Goal: Information Seeking & Learning: Find specific page/section

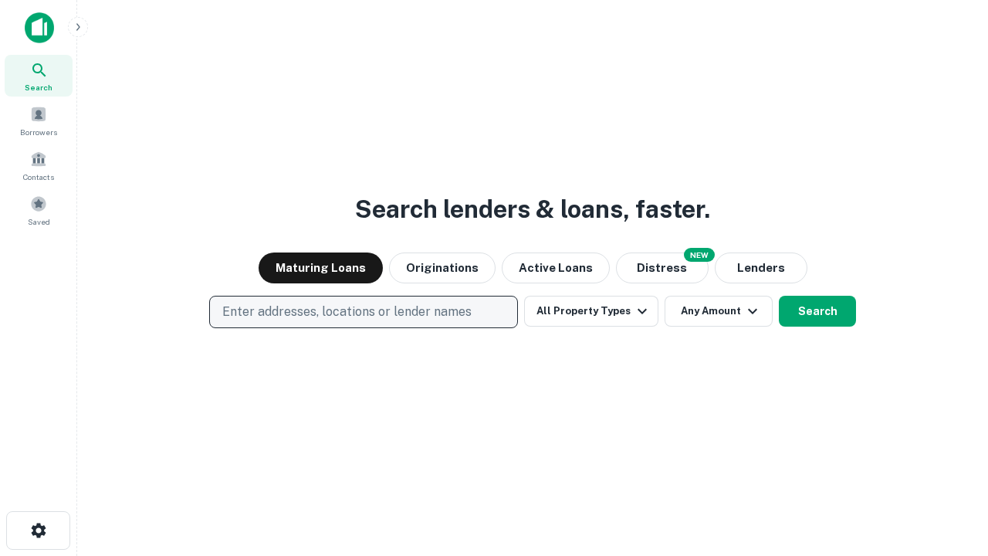
click at [363, 312] on p "Enter addresses, locations or lender names" at bounding box center [346, 312] width 249 height 19
type input "**********"
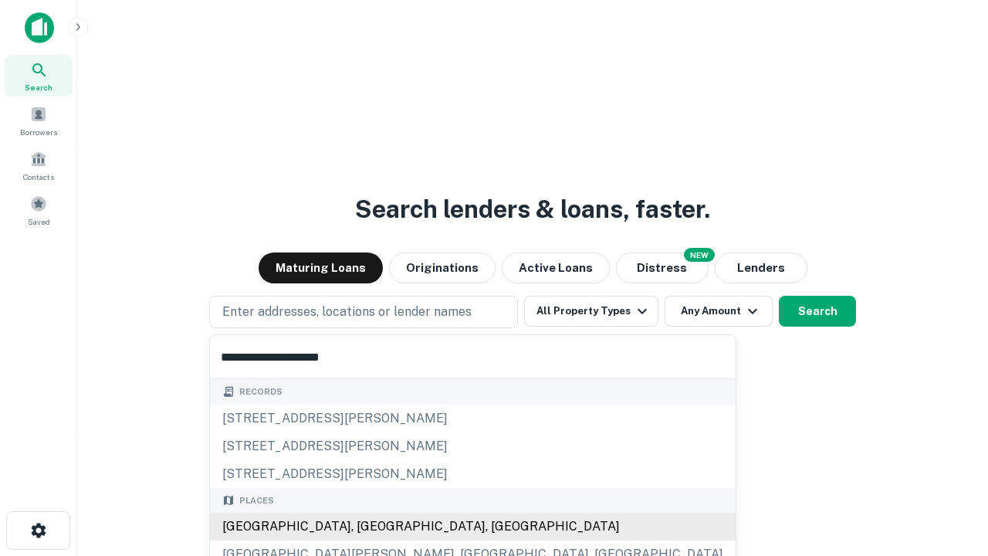
click at [369, 527] on div "[GEOGRAPHIC_DATA], [GEOGRAPHIC_DATA], [GEOGRAPHIC_DATA]" at bounding box center [473, 527] width 526 height 28
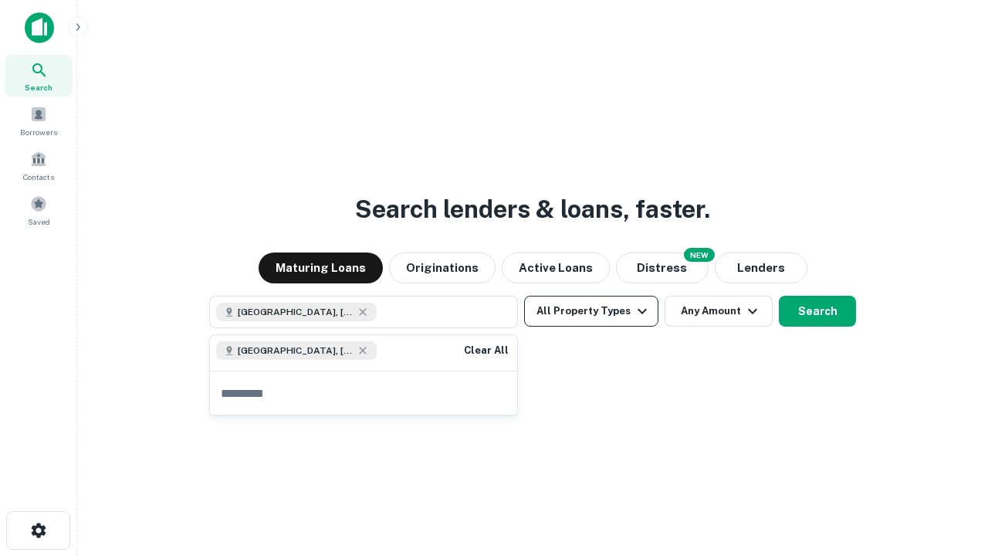
click at [591, 311] on button "All Property Types" at bounding box center [591, 311] width 134 height 31
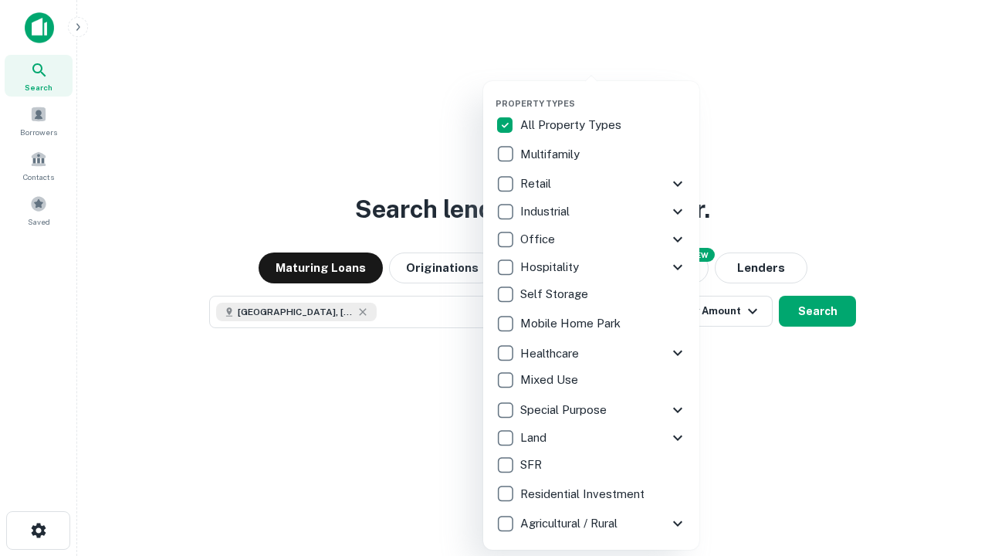
click at [604, 93] on button "button" at bounding box center [604, 93] width 216 height 1
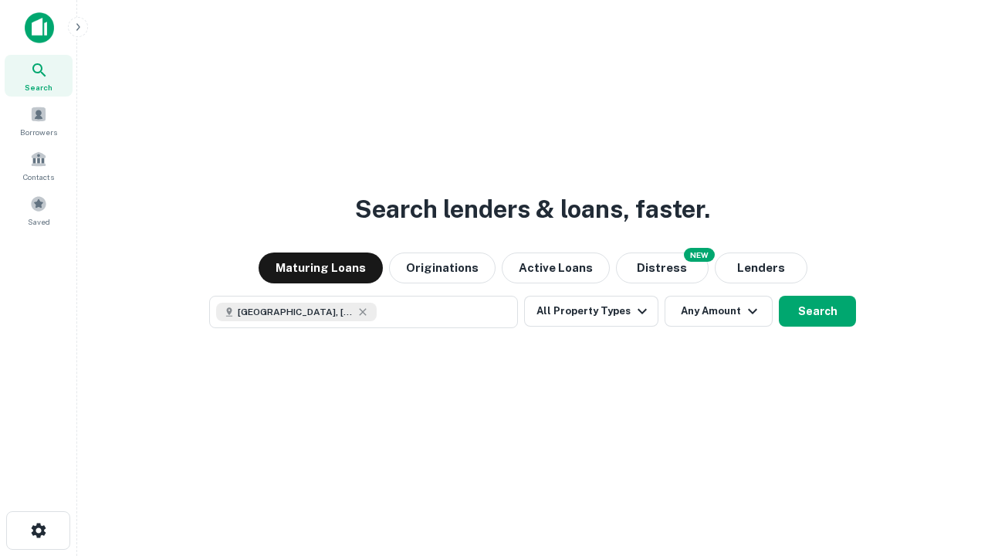
scroll to position [25, 0]
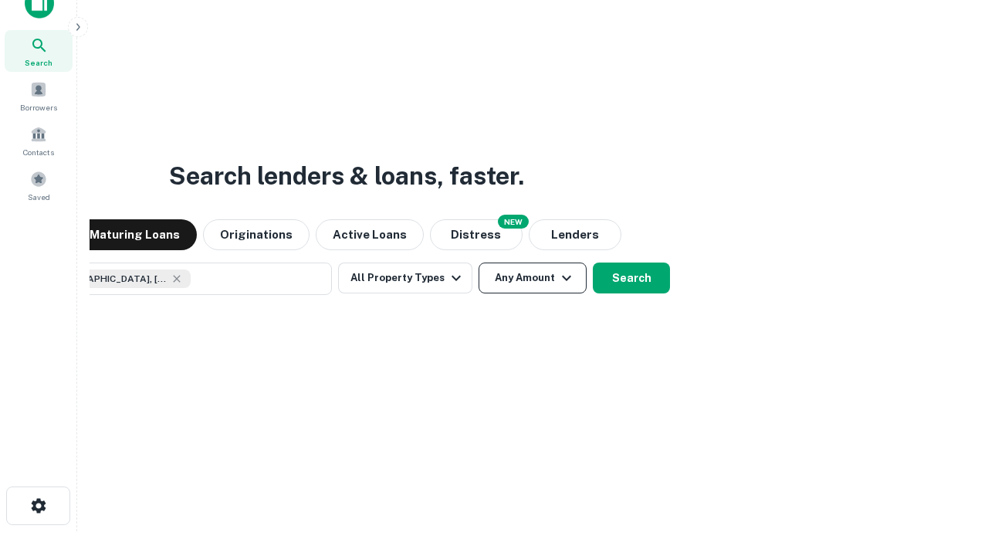
click at [479, 262] on button "Any Amount" at bounding box center [533, 277] width 108 height 31
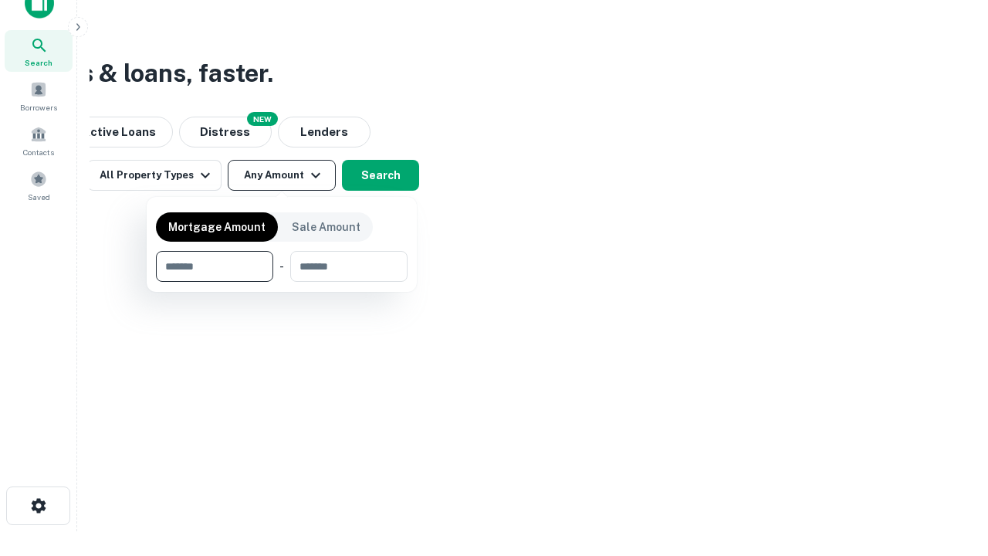
type input "*******"
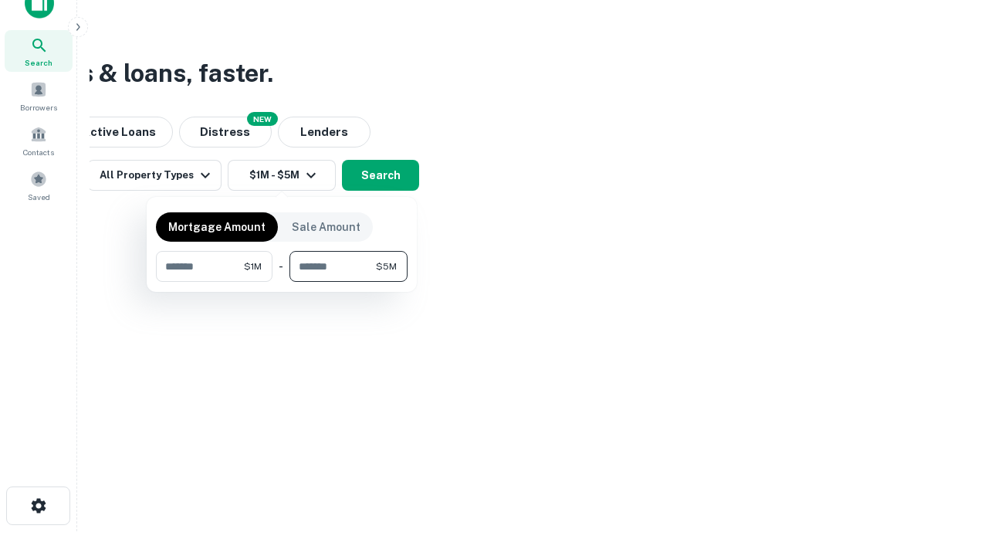
type input "*******"
click at [282, 282] on button "button" at bounding box center [282, 282] width 252 height 1
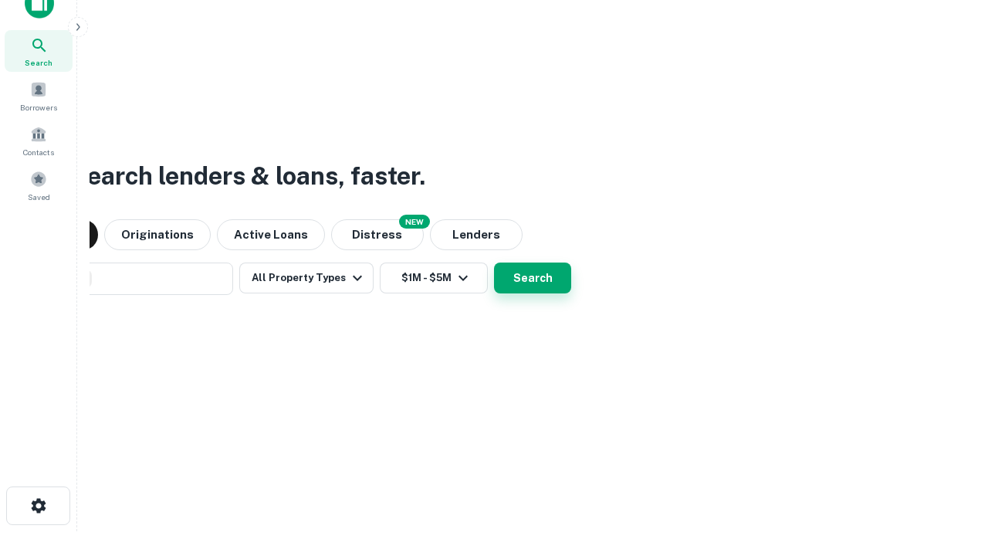
click at [494, 262] on button "Search" at bounding box center [532, 277] width 77 height 31
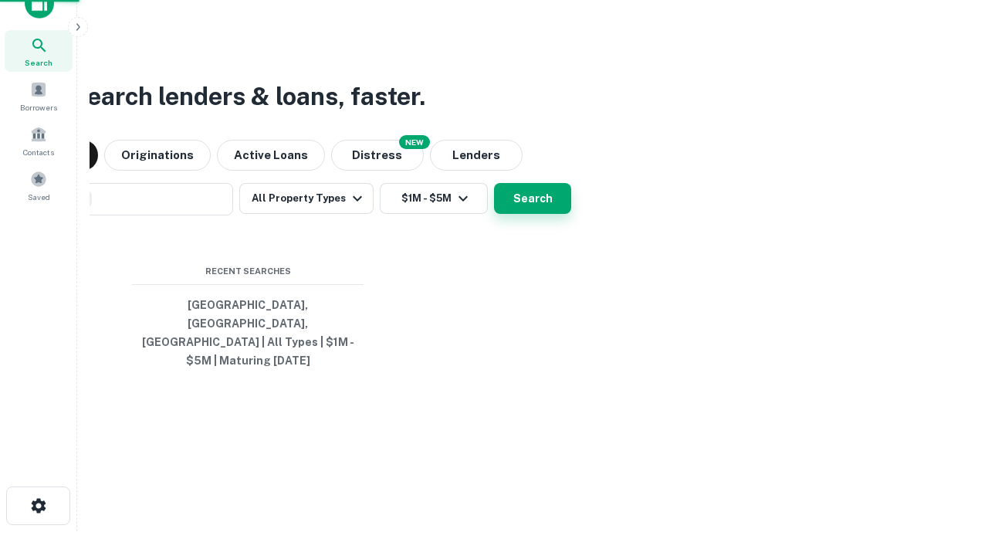
scroll to position [50, 437]
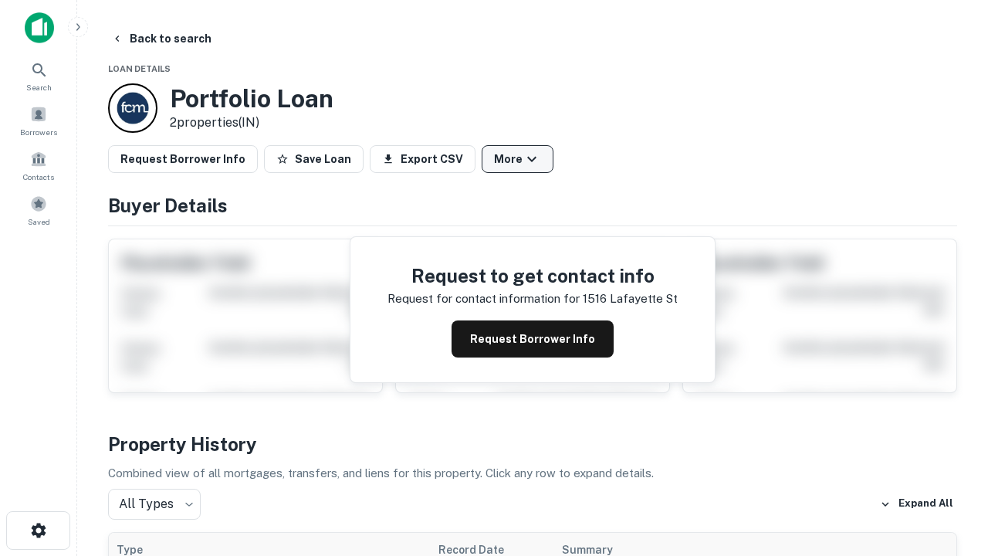
click at [517, 159] on button "More" at bounding box center [518, 159] width 72 height 28
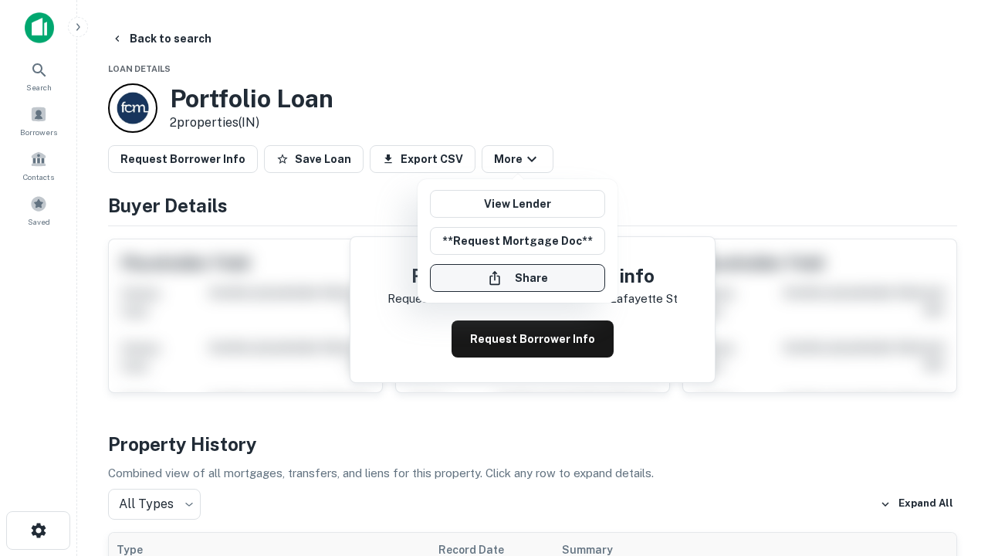
click at [517, 278] on button "Share" at bounding box center [517, 278] width 175 height 28
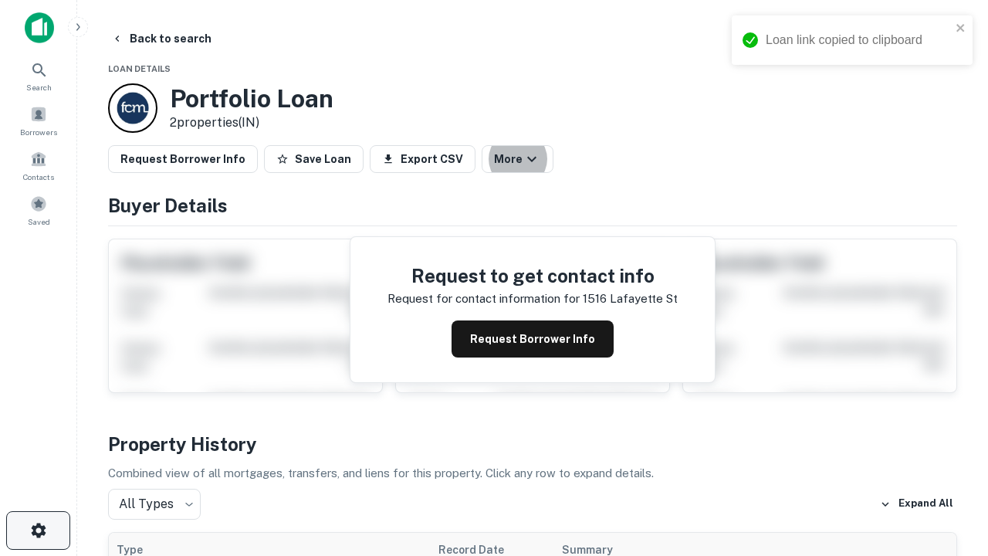
click at [38, 530] on icon "button" at bounding box center [38, 530] width 19 height 19
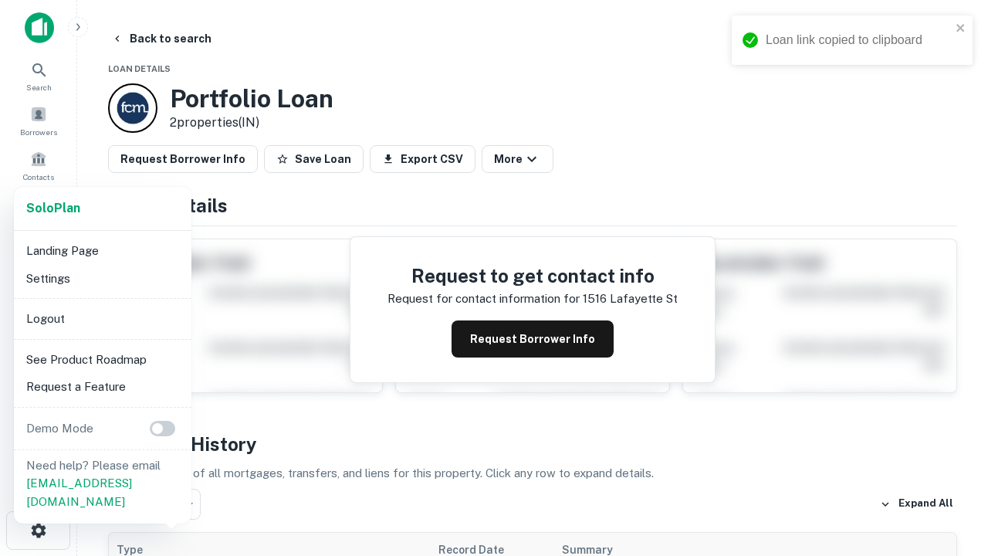
click at [102, 318] on li "Logout" at bounding box center [102, 319] width 165 height 28
